Goal: Navigation & Orientation: Find specific page/section

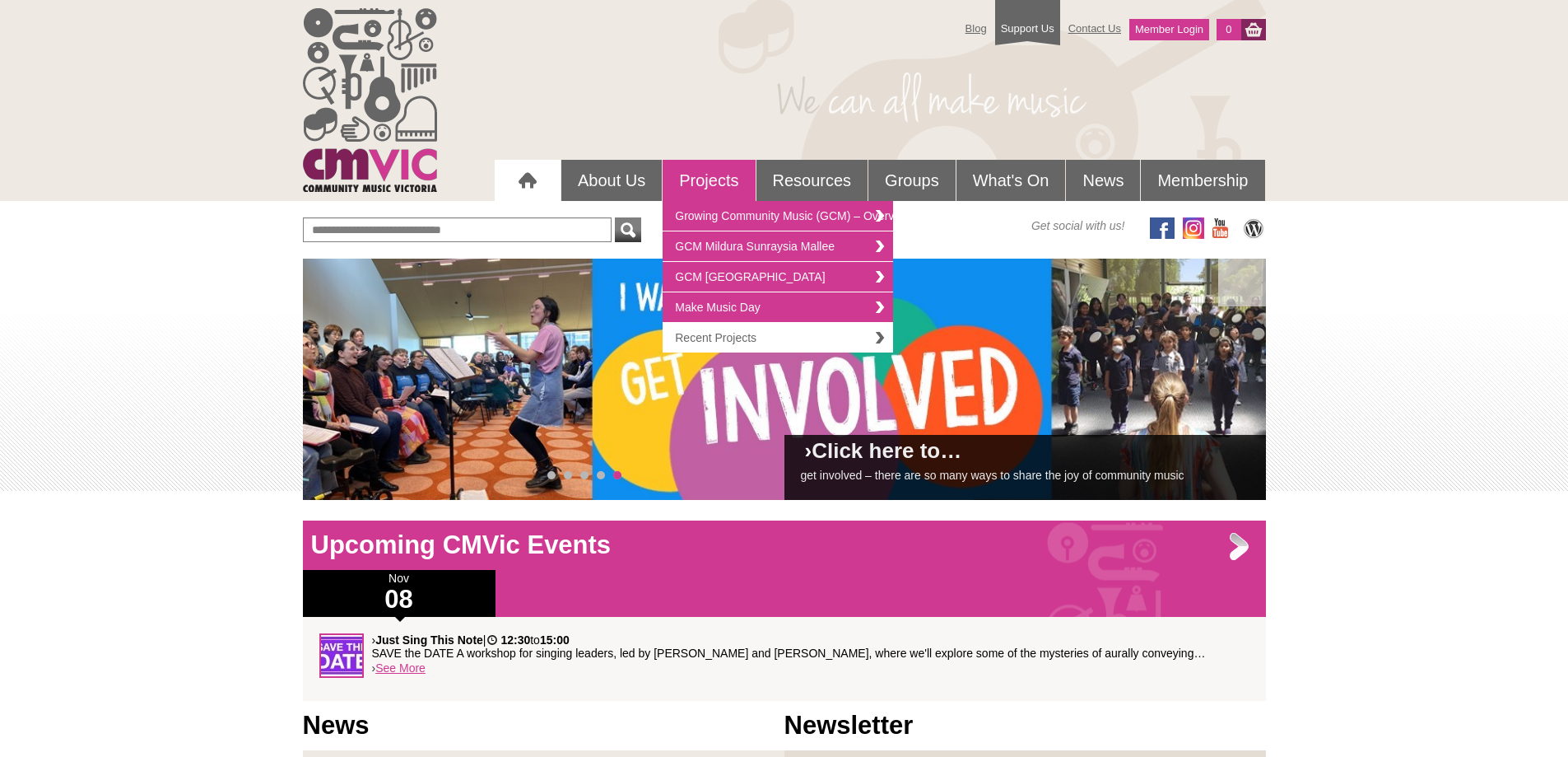
click at [737, 333] on link "Recent Projects" at bounding box center [777, 338] width 231 height 30
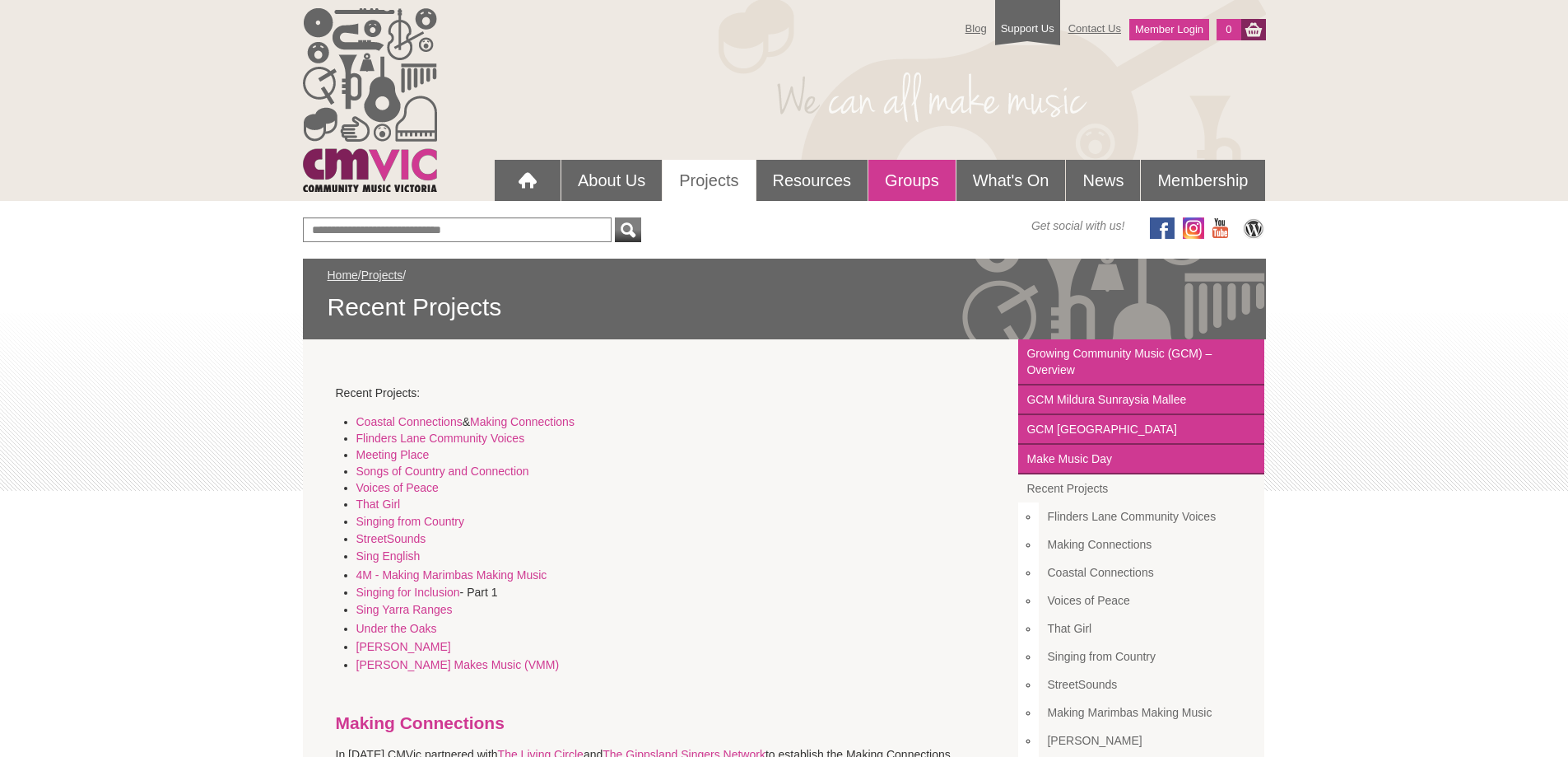
click at [921, 175] on link "Groups" at bounding box center [911, 180] width 87 height 41
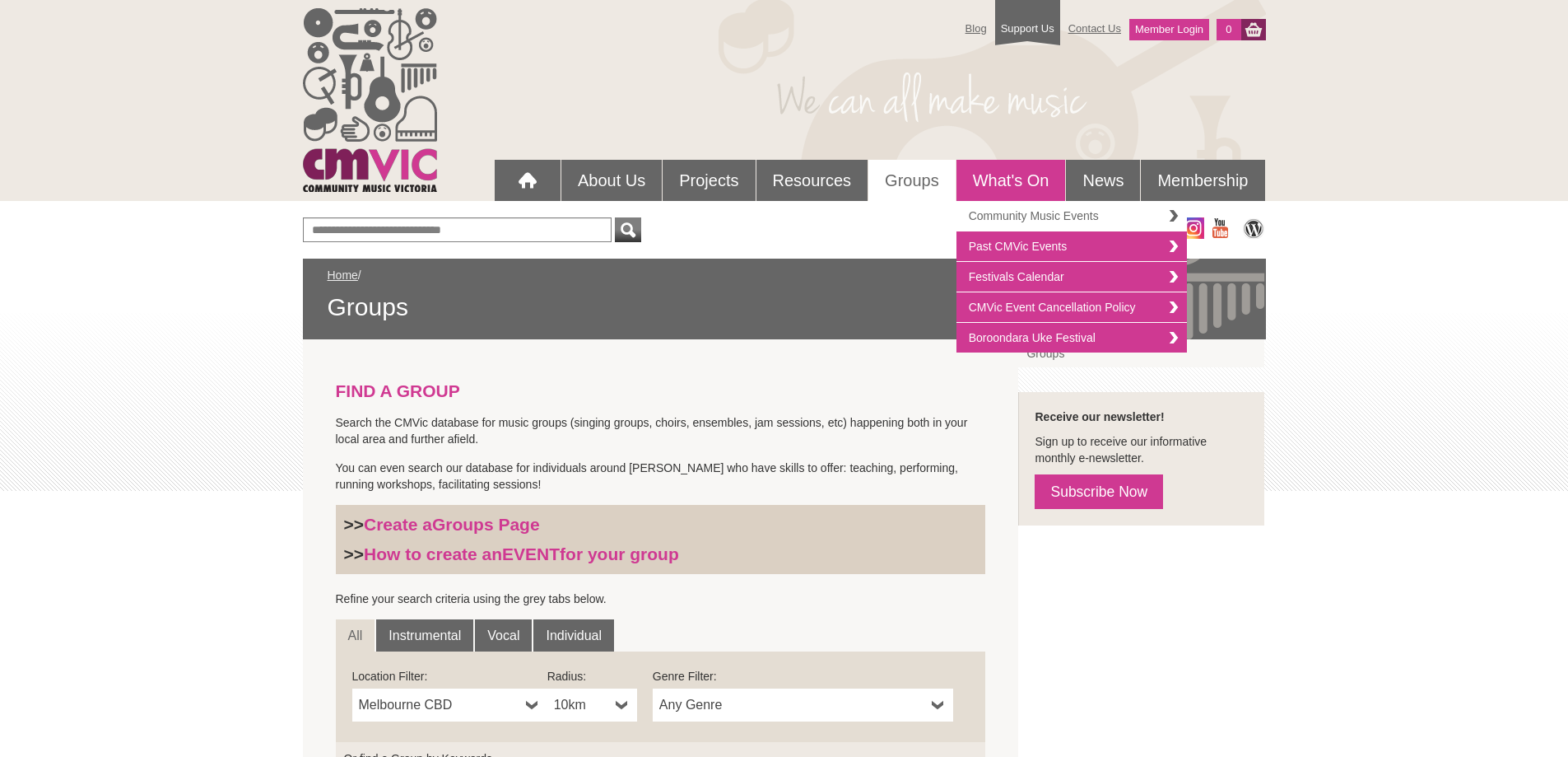
click at [1052, 220] on link "Community Music Events" at bounding box center [1071, 216] width 231 height 31
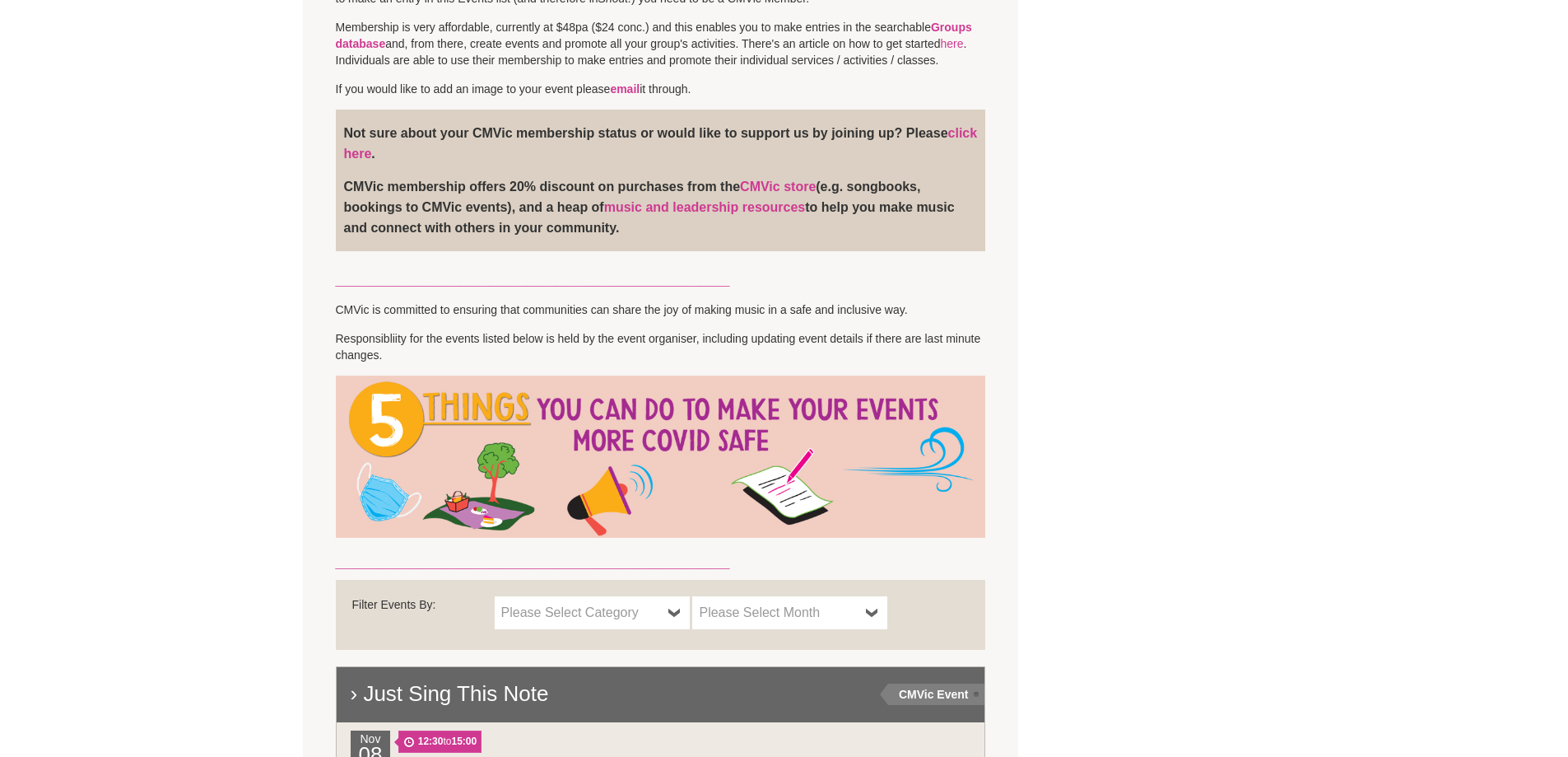
scroll to position [577, 0]
